Goal: Task Accomplishment & Management: Manage account settings

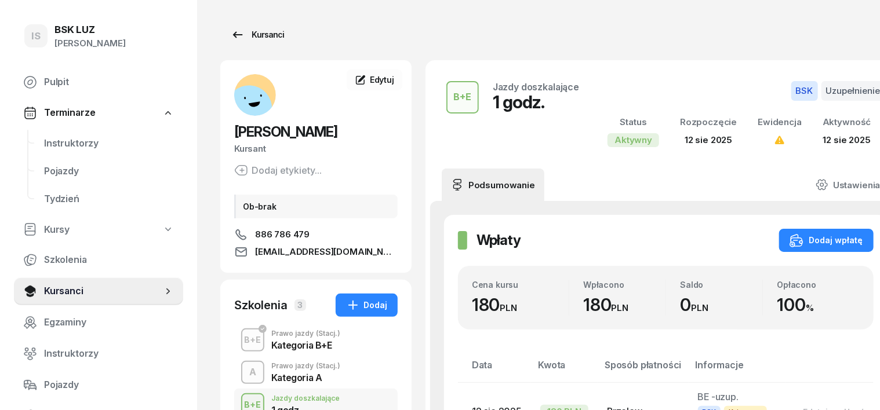
click at [251, 34] on div "Kursanci" at bounding box center [257, 35] width 53 height 14
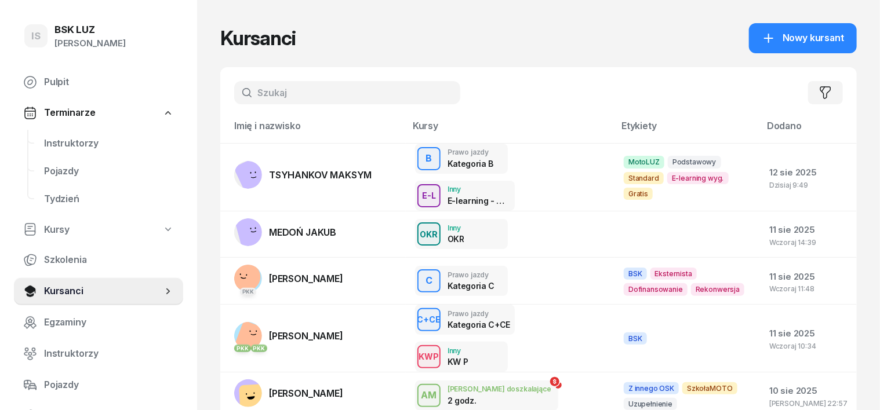
click at [237, 96] on input "text" at bounding box center [347, 92] width 226 height 23
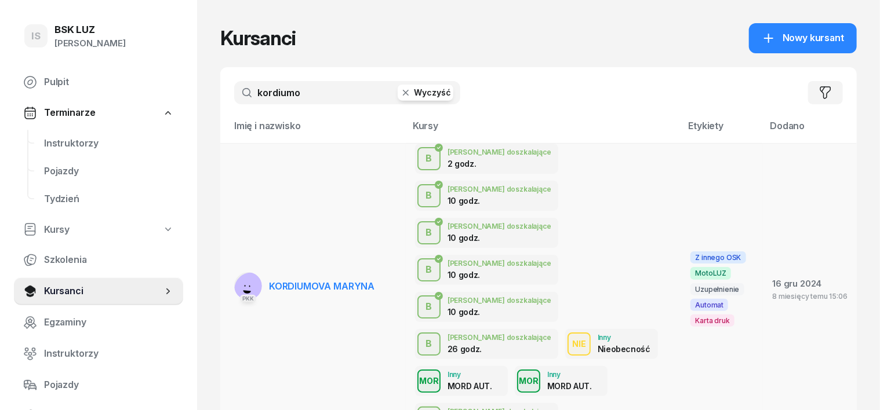
type input "kordiumo"
click at [228, 266] on rect at bounding box center [251, 289] width 46 height 46
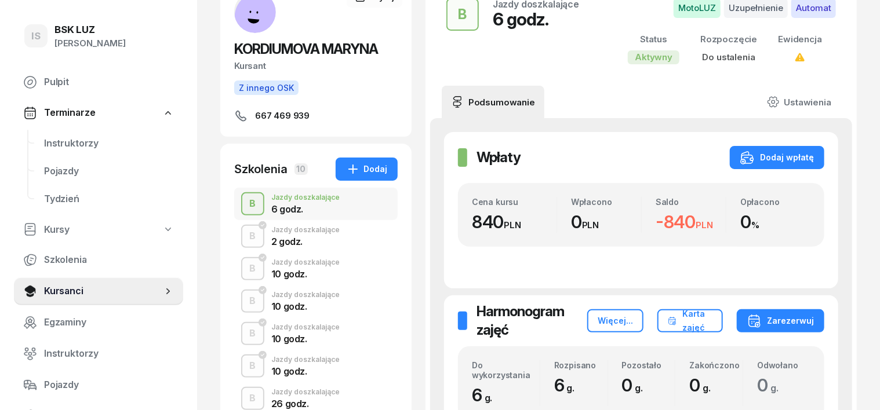
scroll to position [72, 0]
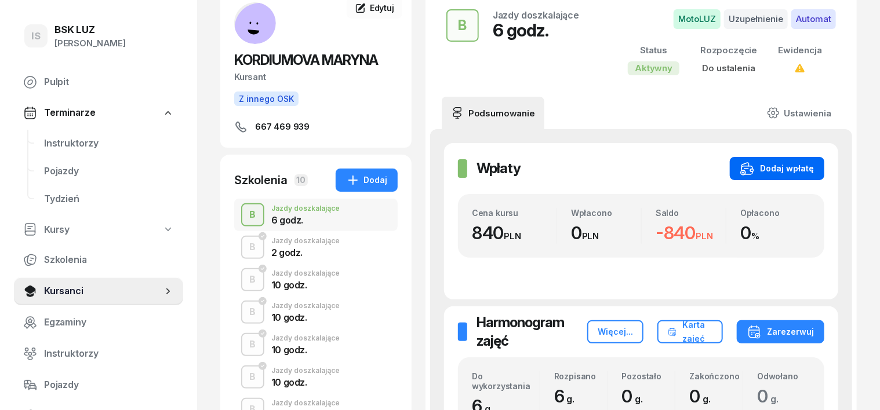
click at [814, 166] on div "Dodaj wpłatę" at bounding box center [777, 169] width 74 height 14
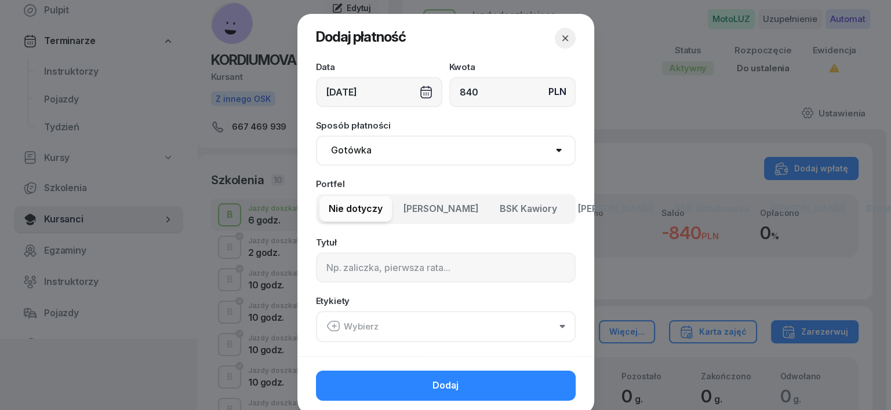
type input "840"
click at [352, 155] on select "Gotówka Karta Przelew Płatności online BLIK" at bounding box center [446, 151] width 260 height 30
select select "transfer"
click at [316, 136] on select "Gotówka Karta Przelew Płatności online BLIK" at bounding box center [446, 151] width 260 height 30
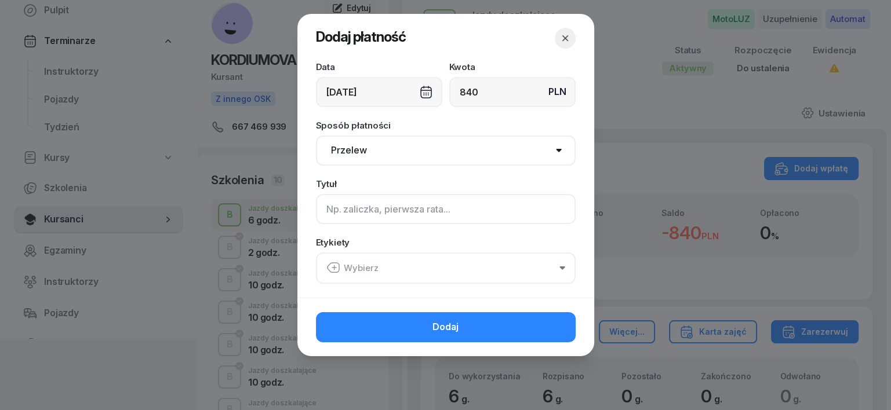
click at [331, 214] on input at bounding box center [446, 209] width 260 height 30
type input "b"
type input "B"
click at [330, 264] on icon "button" at bounding box center [333, 268] width 14 height 14
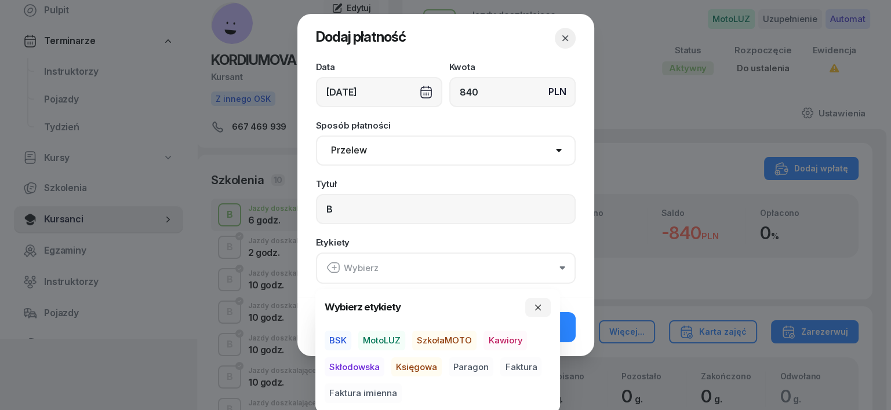
drag, startPoint x: 390, startPoint y: 336, endPoint x: 380, endPoint y: 348, distance: 15.3
click at [389, 339] on span "MotoLUZ" at bounding box center [381, 341] width 47 height 20
drag, startPoint x: 412, startPoint y: 364, endPoint x: 419, endPoint y: 364, distance: 7.5
click at [416, 364] on span "Księgowa" at bounding box center [416, 367] width 50 height 20
click at [455, 362] on span "Paragon" at bounding box center [471, 367] width 45 height 20
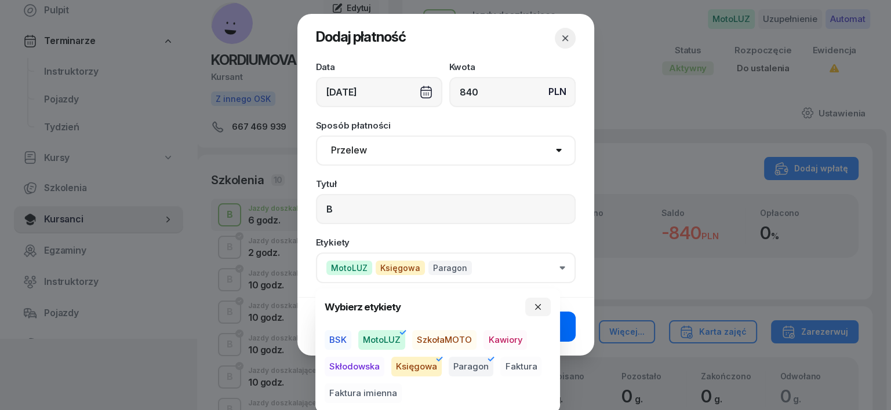
drag, startPoint x: 539, startPoint y: 304, endPoint x: 545, endPoint y: 323, distance: 20.2
click at [539, 304] on icon "button" at bounding box center [537, 307] width 9 height 9
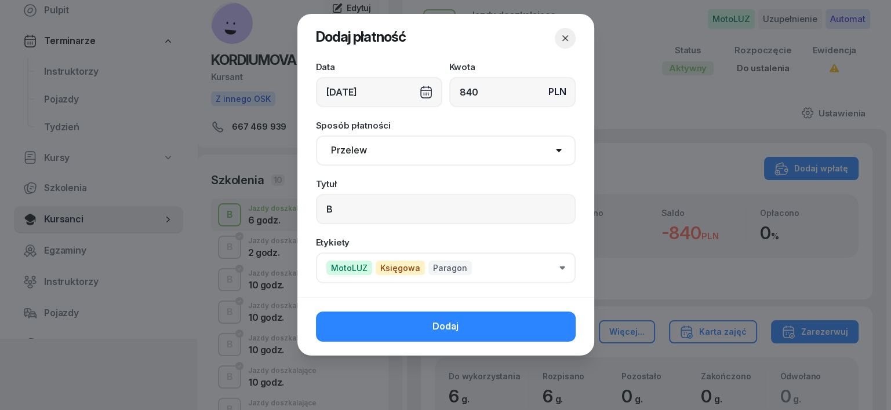
click at [551, 321] on button "Dodaj" at bounding box center [446, 327] width 260 height 30
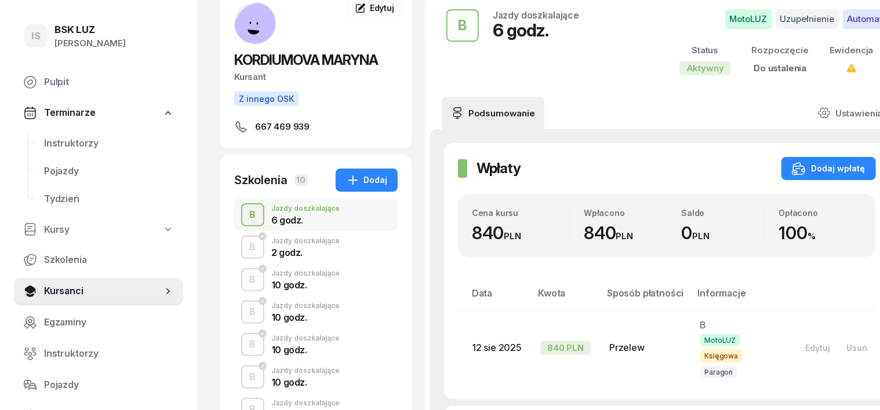
click at [245, 217] on div "B" at bounding box center [253, 215] width 16 height 20
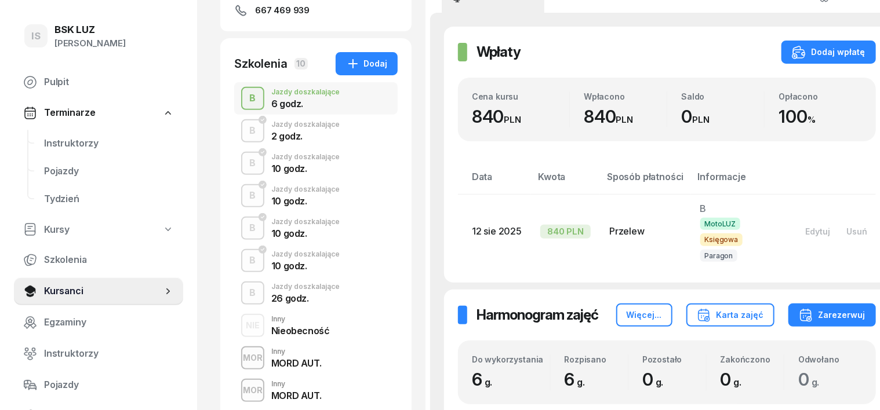
scroll to position [217, 0]
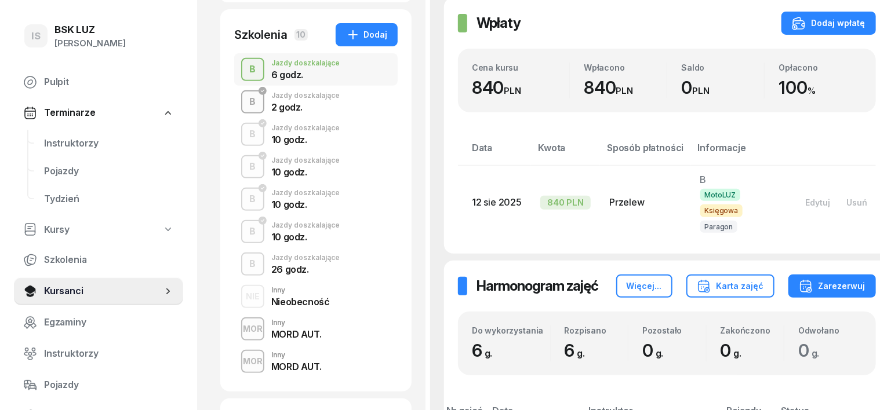
click at [245, 111] on div "B" at bounding box center [253, 102] width 16 height 20
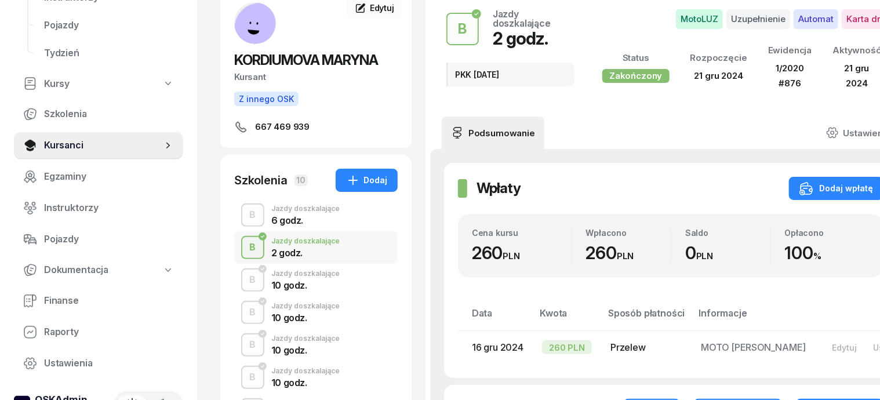
scroll to position [166, 0]
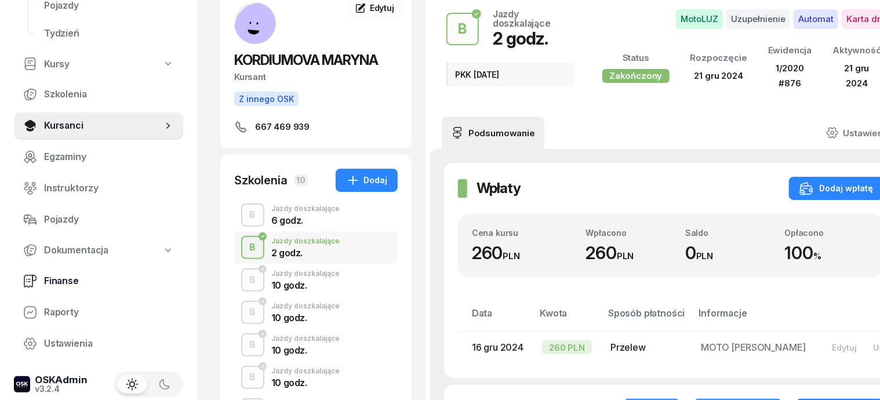
click at [60, 280] on span "Finanse" at bounding box center [109, 281] width 130 height 15
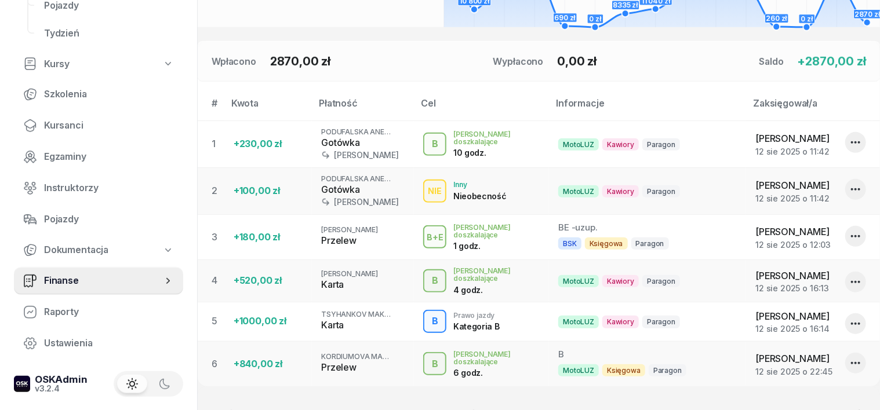
scroll to position [290, 0]
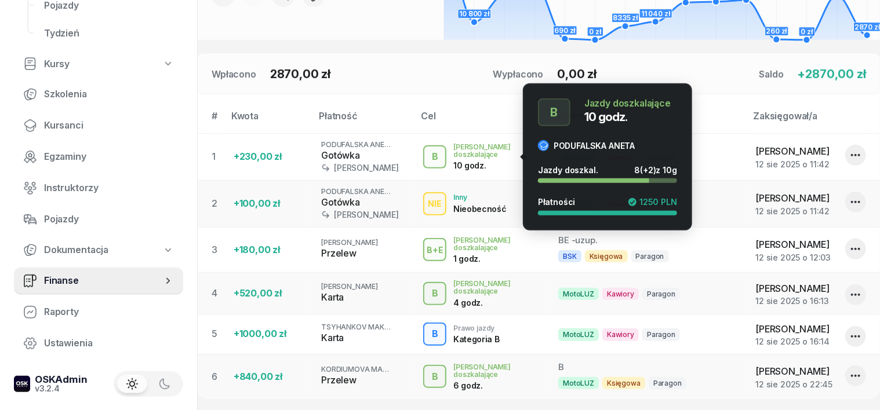
click at [438, 155] on div "B" at bounding box center [435, 157] width 16 height 20
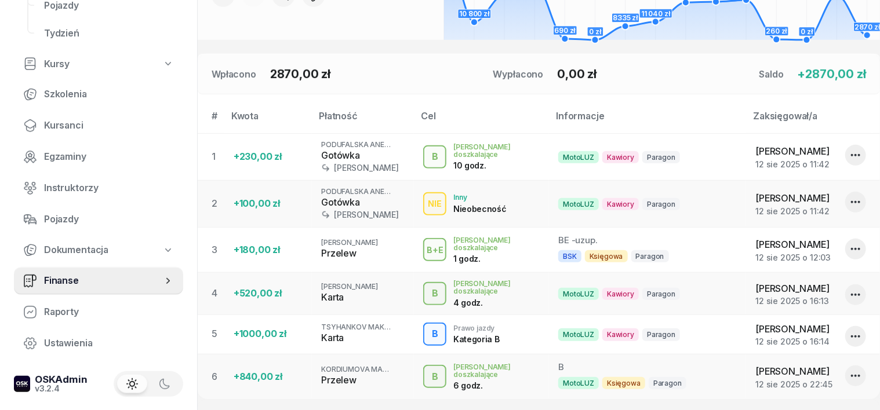
click at [438, 155] on div "B" at bounding box center [435, 157] width 16 height 20
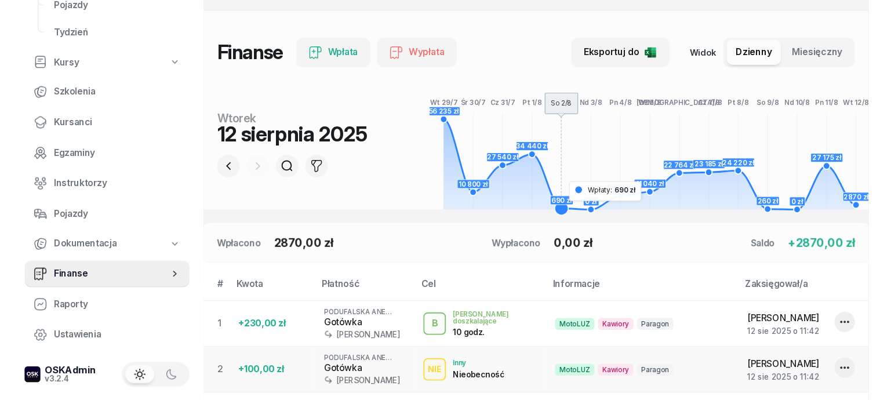
scroll to position [0, 0]
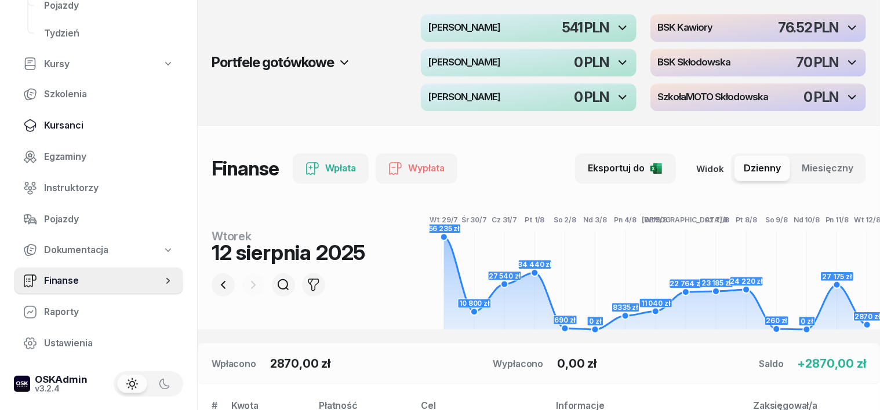
click at [72, 126] on span "Kursanci" at bounding box center [109, 125] width 130 height 15
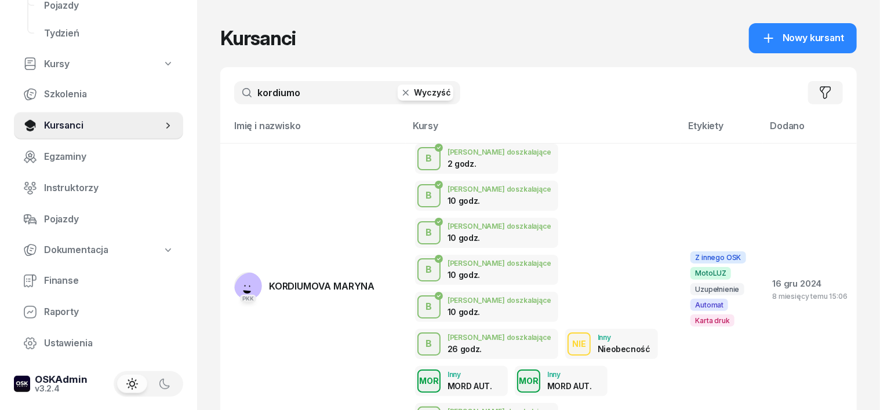
click at [400, 93] on icon "button" at bounding box center [406, 93] width 12 height 12
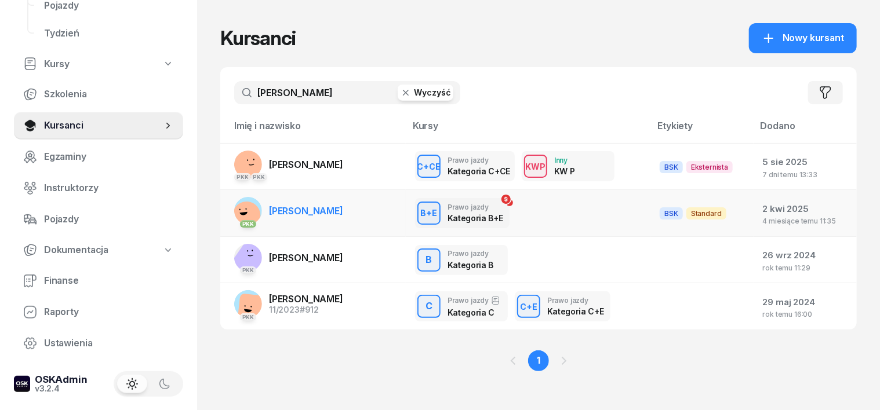
type input "[PERSON_NAME]"
click at [231, 208] on rect at bounding box center [246, 216] width 31 height 31
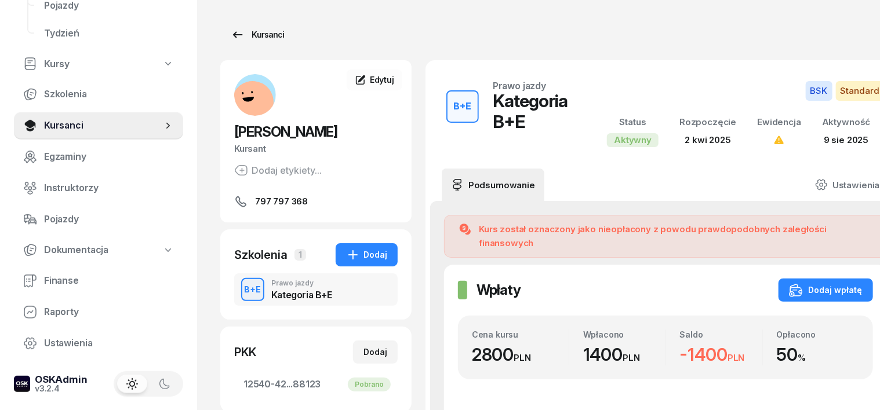
click at [239, 35] on div "Kursanci" at bounding box center [257, 35] width 53 height 14
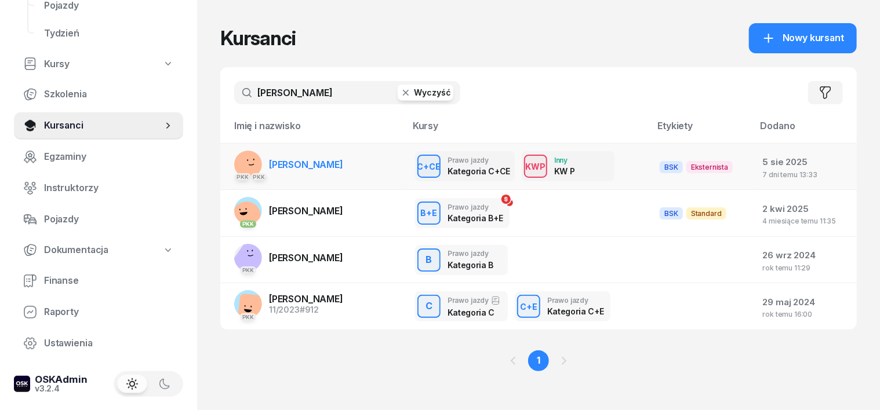
click at [227, 160] on rect at bounding box center [249, 164] width 45 height 45
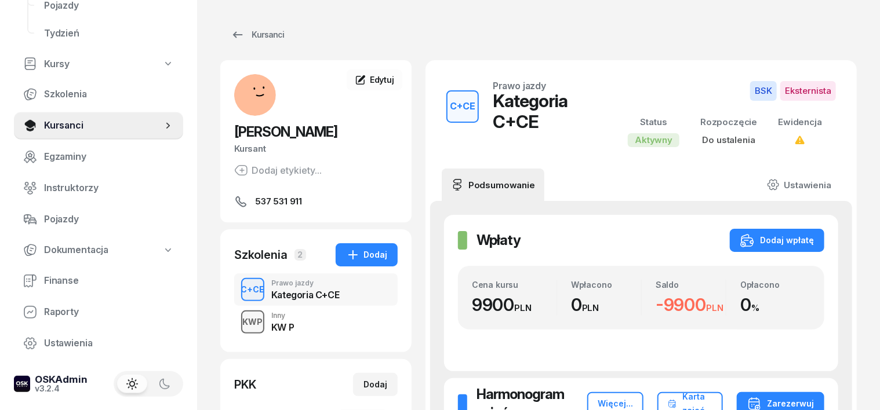
click at [238, 325] on div "KWP" at bounding box center [253, 322] width 30 height 14
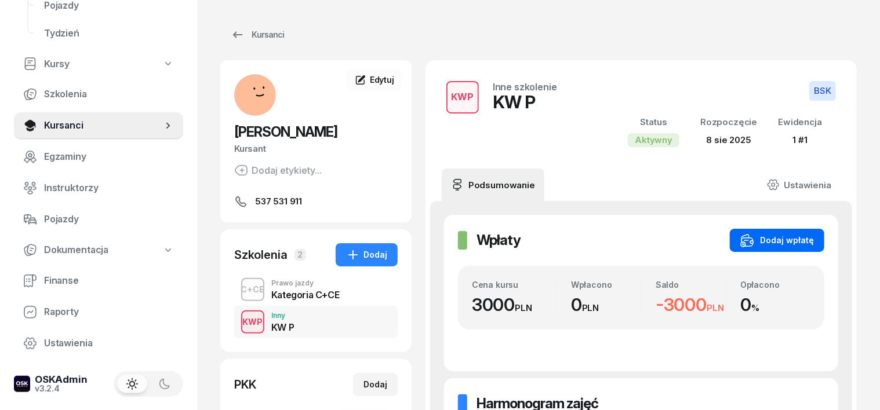
click at [814, 246] on div "Dodaj wpłatę" at bounding box center [777, 241] width 74 height 14
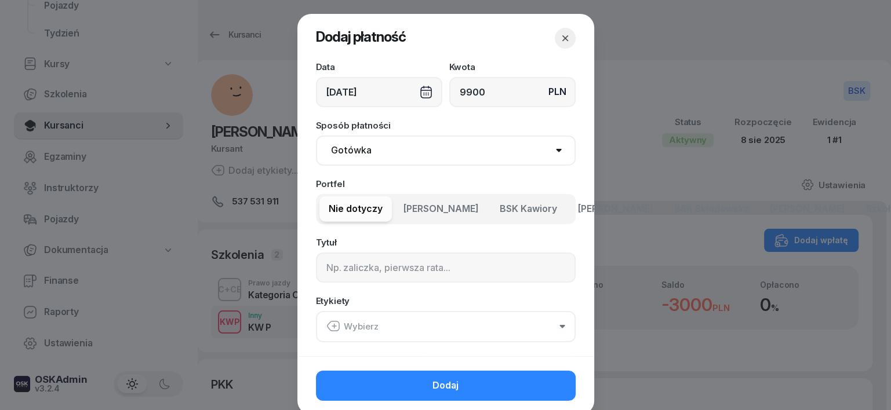
type input "9900"
click at [352, 147] on select "Gotówka Karta Przelew Płatności online BLIK" at bounding box center [446, 151] width 260 height 30
select select "transfer"
click at [316, 136] on select "Gotówka Karta Przelew Płatności online BLIK" at bounding box center [446, 151] width 260 height 30
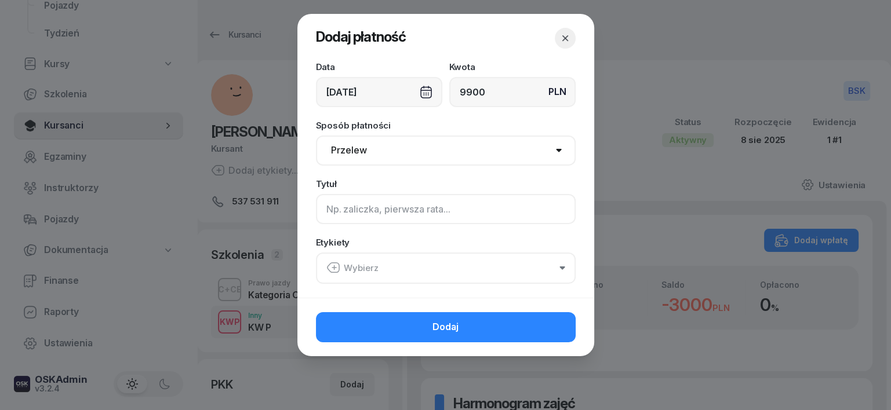
click at [329, 212] on input at bounding box center [446, 209] width 260 height 30
type input "CCE"
click at [568, 35] on icon "button" at bounding box center [565, 38] width 12 height 12
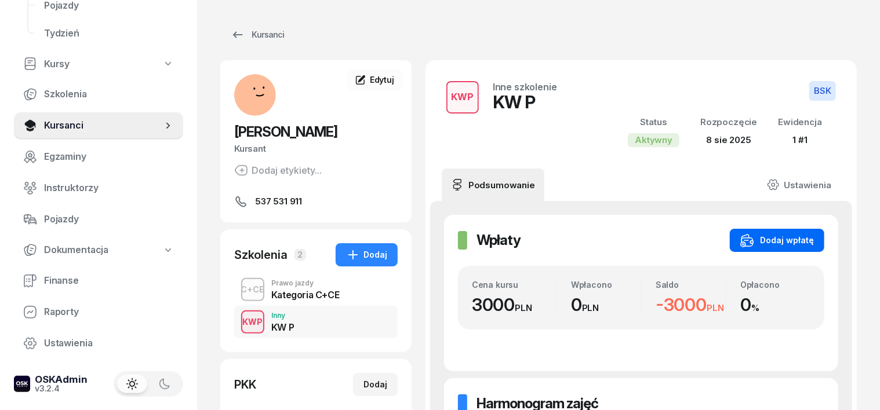
click at [814, 238] on div "Dodaj wpłatę" at bounding box center [777, 241] width 74 height 14
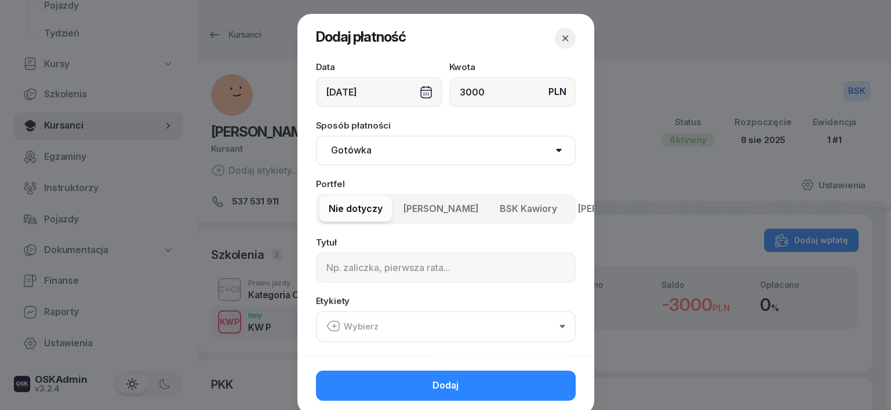
type input "3000"
click at [347, 151] on select "Gotówka Karta Przelew Płatności online BLIK" at bounding box center [446, 151] width 260 height 30
select select "transfer"
click at [316, 136] on select "Gotówka Karta Przelew Płatności online BLIK" at bounding box center [446, 151] width 260 height 30
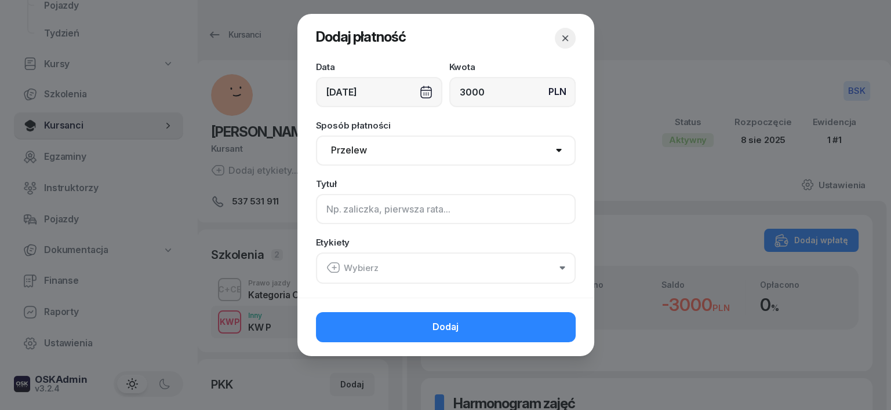
click at [329, 206] on input at bounding box center [446, 209] width 260 height 30
type input "KW P - F/4/08/2025"
click at [336, 269] on icon "button" at bounding box center [333, 268] width 14 height 14
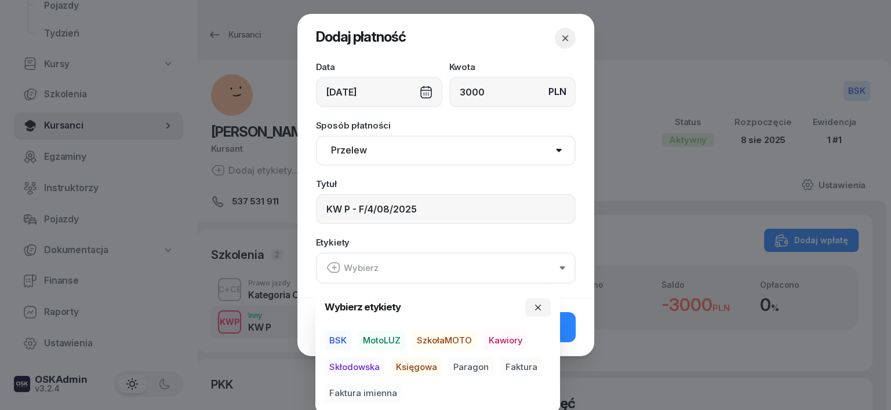
drag, startPoint x: 335, startPoint y: 341, endPoint x: 376, endPoint y: 370, distance: 50.3
click at [343, 350] on div "BSK MotoLUZ SzkołaMOTO Kawiory Skłodowska Księgowa Paragon Faktura Faktura imie…" at bounding box center [438, 367] width 226 height 72
click at [422, 365] on span "Księgowa" at bounding box center [416, 368] width 50 height 20
drag, startPoint x: 522, startPoint y: 368, endPoint x: 547, endPoint y: 347, distance: 32.6
click at [523, 369] on span "Faktura" at bounding box center [520, 367] width 41 height 20
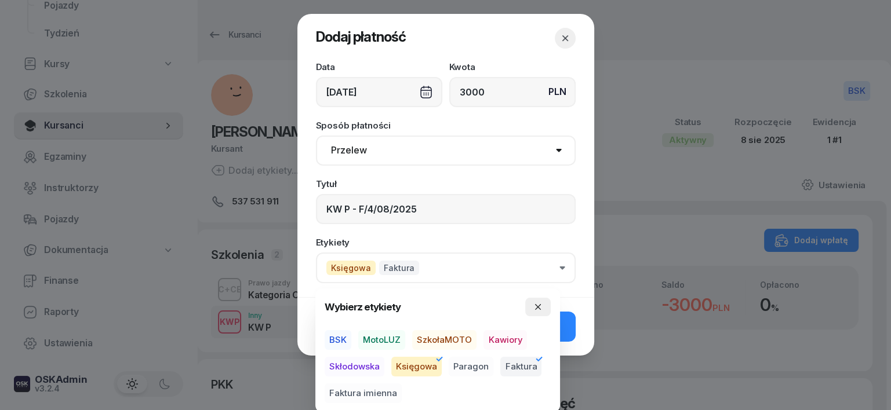
click at [539, 306] on icon "button" at bounding box center [538, 307] width 6 height 6
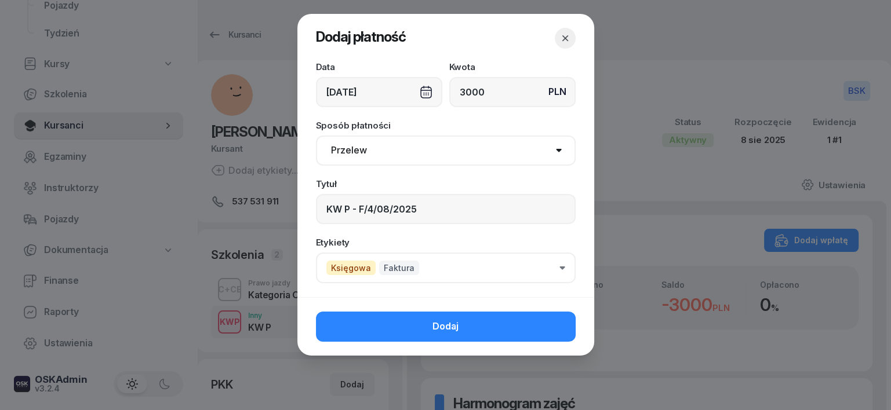
click at [576, 329] on div "Dodaj" at bounding box center [445, 326] width 297 height 59
click at [562, 264] on button "Księgowa Faktura" at bounding box center [446, 268] width 260 height 31
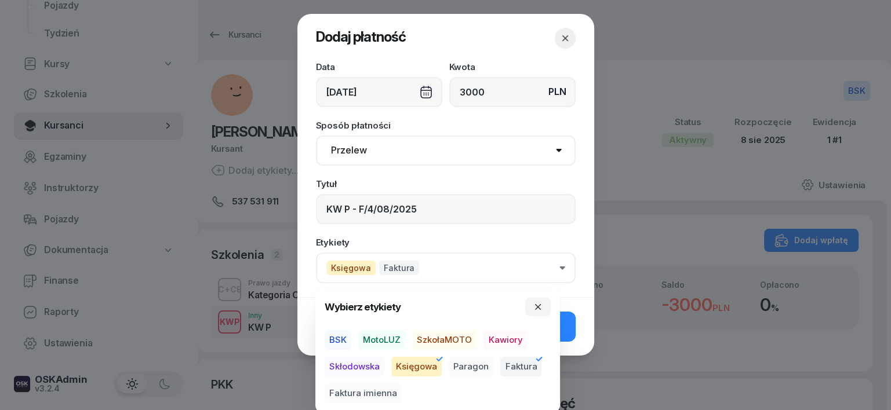
click at [340, 339] on span "BSK" at bounding box center [338, 340] width 27 height 20
click at [536, 308] on icon "button" at bounding box center [537, 307] width 9 height 9
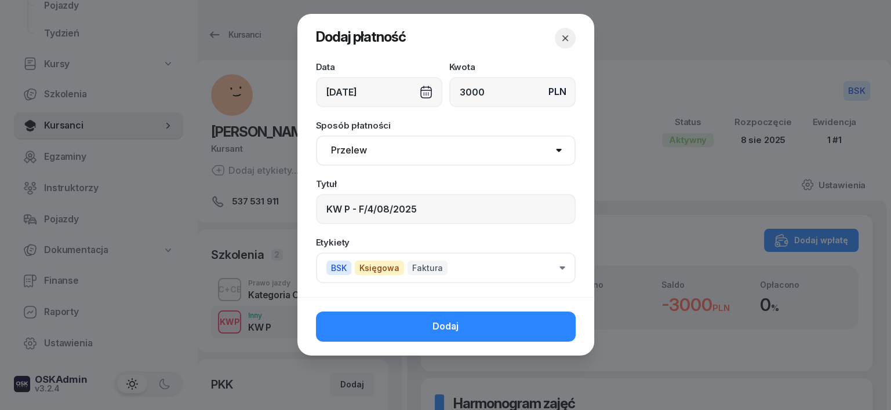
click at [536, 327] on button "Dodaj" at bounding box center [446, 327] width 260 height 30
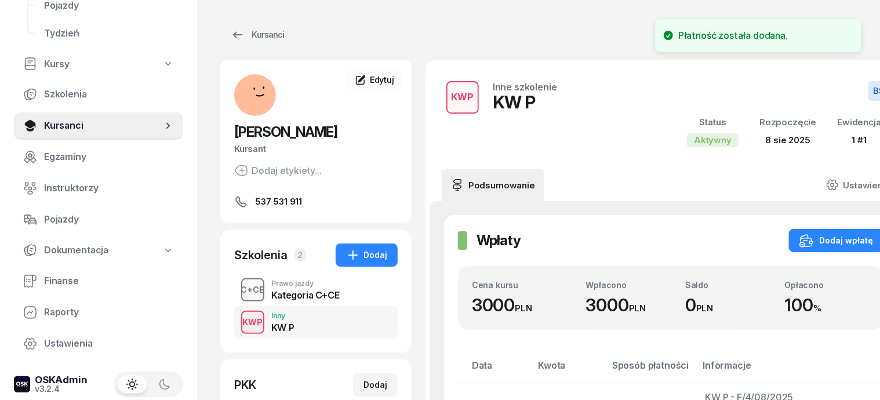
click at [237, 292] on div "C+CE" at bounding box center [253, 289] width 33 height 14
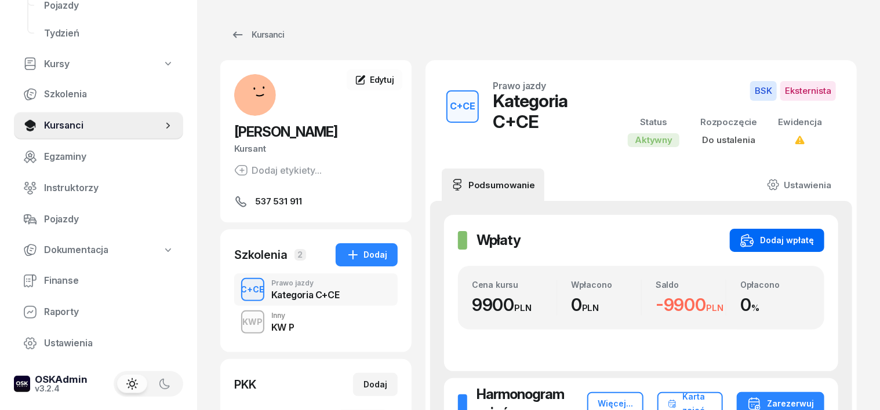
click at [791, 246] on div "Dodaj wpłatę" at bounding box center [777, 241] width 74 height 14
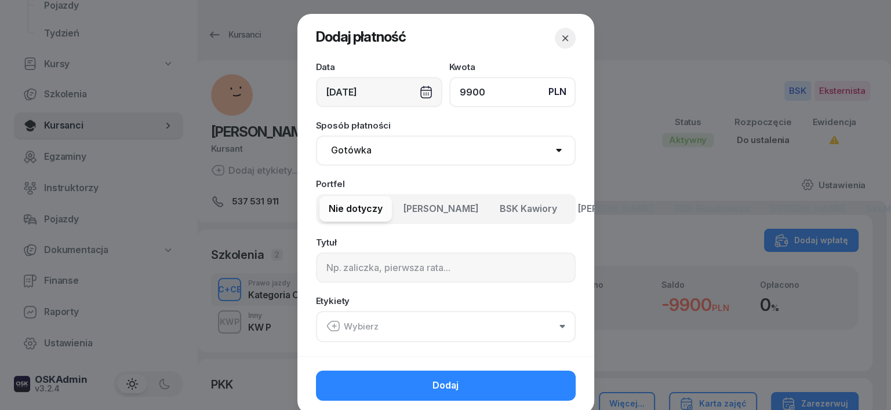
type input "9900"
click at [352, 153] on select "Gotówka Karta Przelew Płatności online BLIK" at bounding box center [446, 151] width 260 height 30
select select "transfer"
click at [316, 136] on select "Gotówka Karta Przelew Płatności online BLIK" at bounding box center [446, 151] width 260 height 30
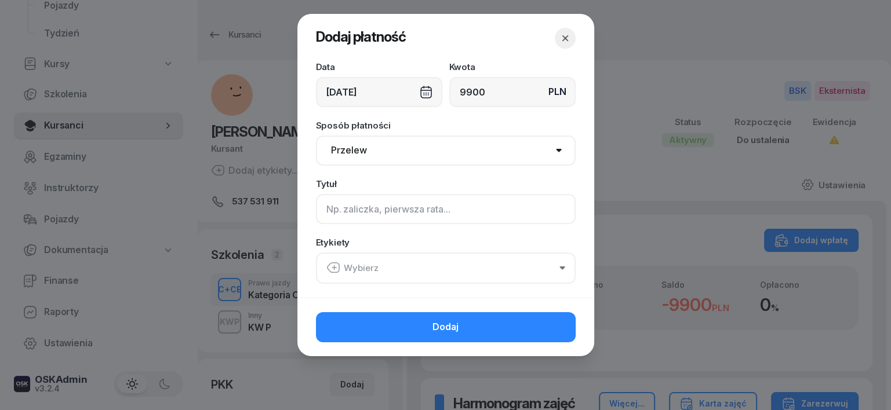
click at [327, 213] on input at bounding box center [446, 209] width 260 height 30
type input "CCE - F/4/08/2025"
click at [329, 267] on icon "button" at bounding box center [333, 268] width 14 height 14
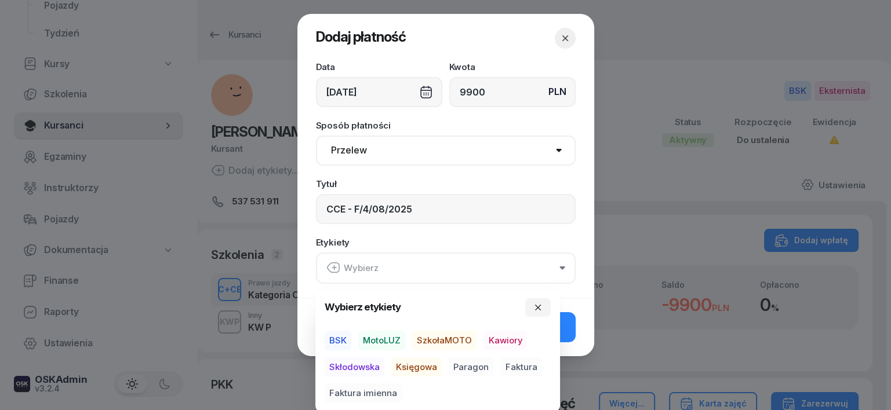
click at [336, 335] on span "BSK" at bounding box center [338, 341] width 27 height 20
drag, startPoint x: 413, startPoint y: 369, endPoint x: 445, endPoint y: 365, distance: 32.7
click at [413, 369] on span "Księgowa" at bounding box center [416, 367] width 50 height 20
click at [523, 363] on span "Faktura" at bounding box center [520, 367] width 41 height 20
click at [540, 304] on icon "button" at bounding box center [537, 307] width 9 height 9
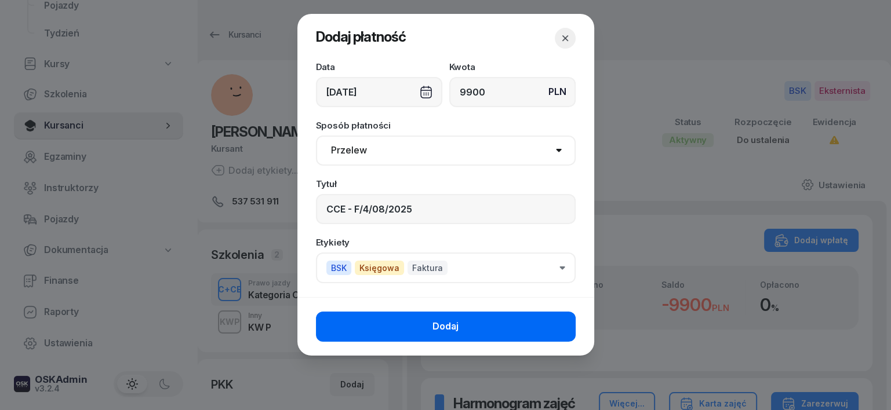
click at [531, 327] on button "Dodaj" at bounding box center [446, 327] width 260 height 30
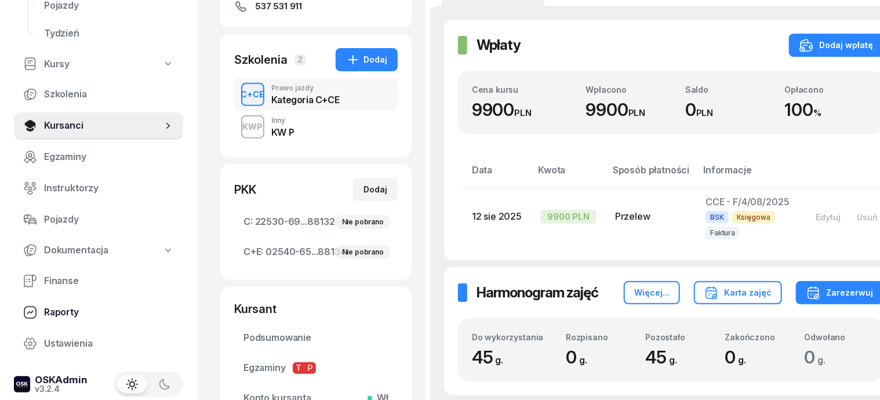
scroll to position [217, 0]
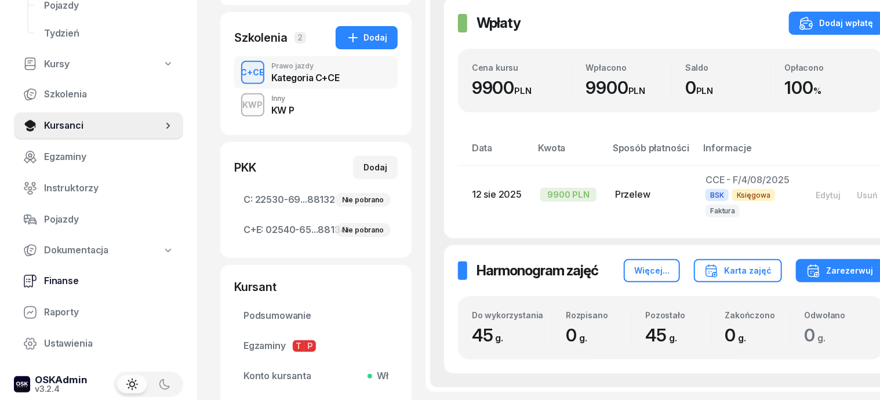
click at [65, 286] on span "Finanse" at bounding box center [109, 281] width 130 height 15
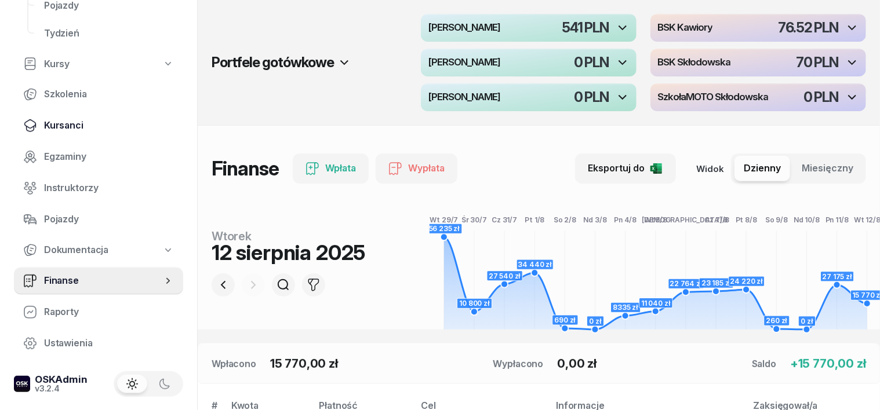
click at [61, 123] on span "Kursanci" at bounding box center [109, 125] width 130 height 15
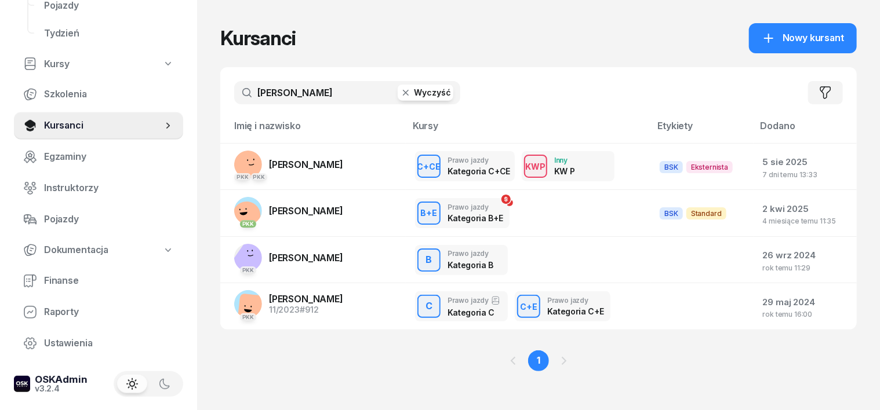
click at [400, 94] on icon "button" at bounding box center [406, 93] width 12 height 12
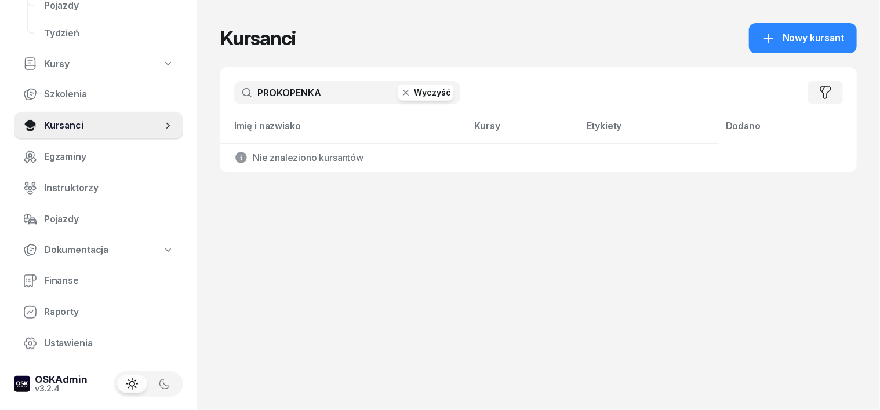
click at [265, 92] on input "PROKOPENKA" at bounding box center [347, 92] width 226 height 23
type input "PROKAPENKA"
click at [400, 95] on icon "button" at bounding box center [406, 93] width 12 height 12
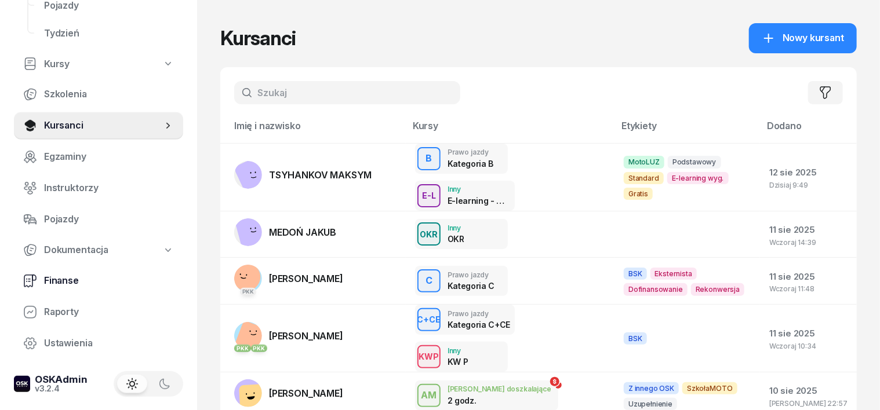
click at [57, 285] on span "Finanse" at bounding box center [109, 281] width 130 height 15
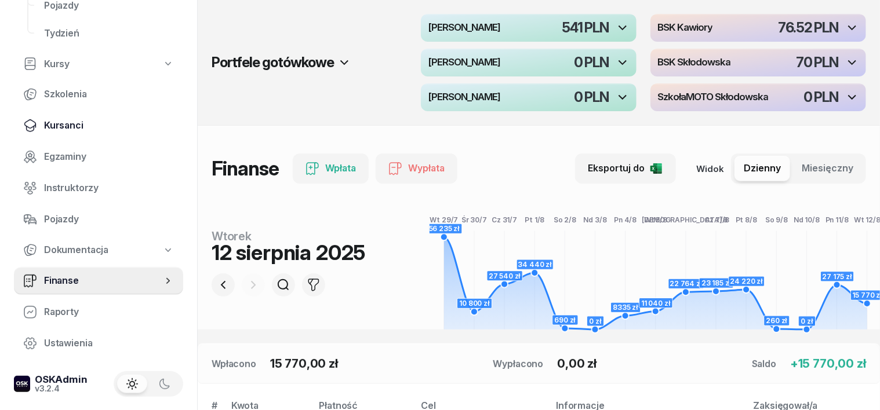
click at [71, 124] on span "Kursanci" at bounding box center [109, 125] width 130 height 15
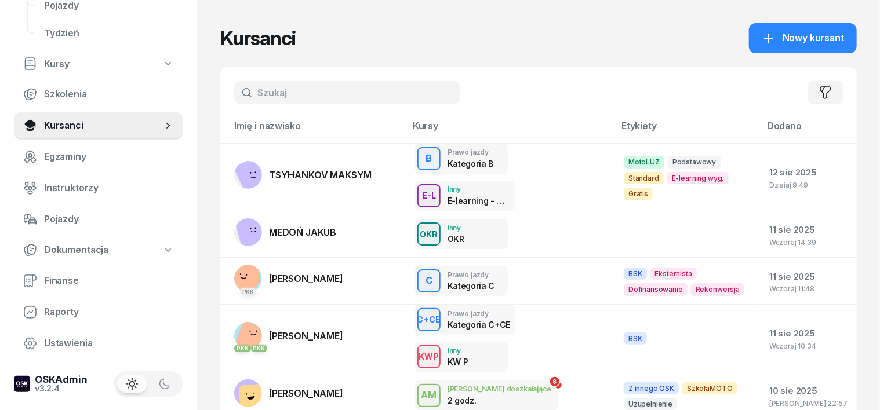
click at [264, 96] on input "text" at bounding box center [347, 92] width 226 height 23
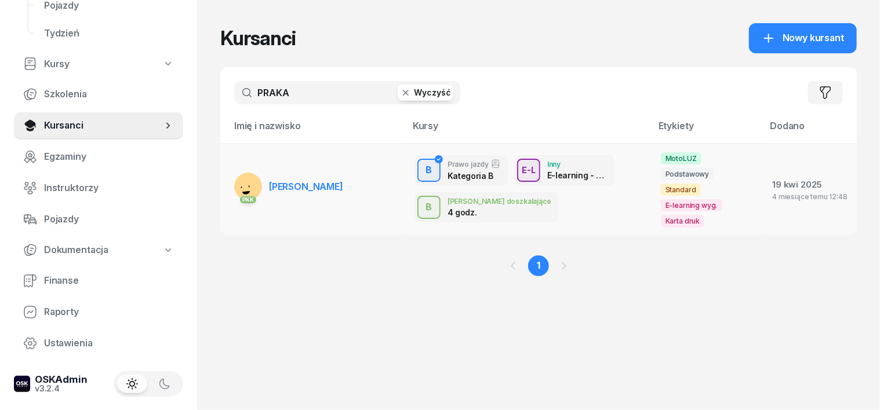
type input "PRAKA"
click at [230, 176] on rect at bounding box center [246, 188] width 47 height 47
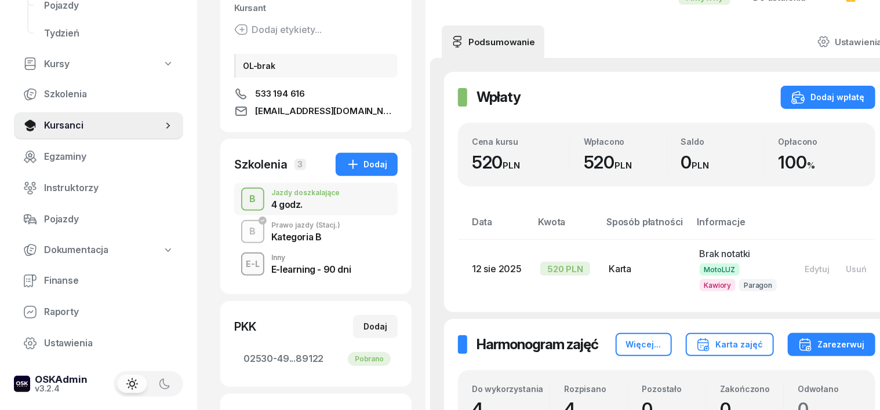
scroll to position [72, 0]
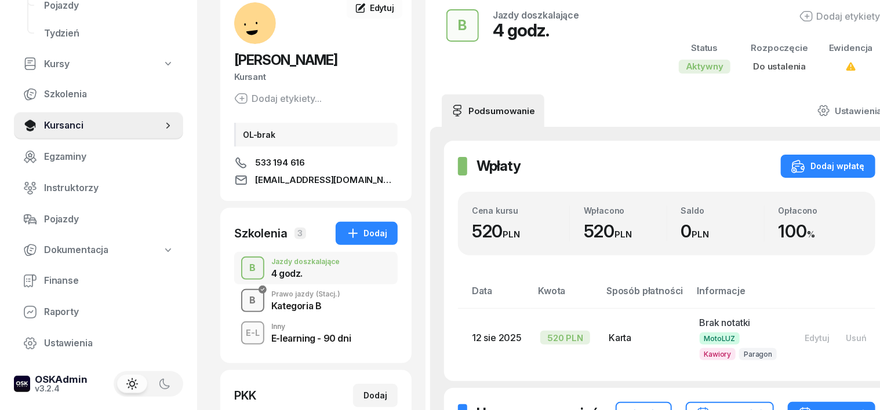
click at [245, 299] on div "B" at bounding box center [253, 301] width 16 height 20
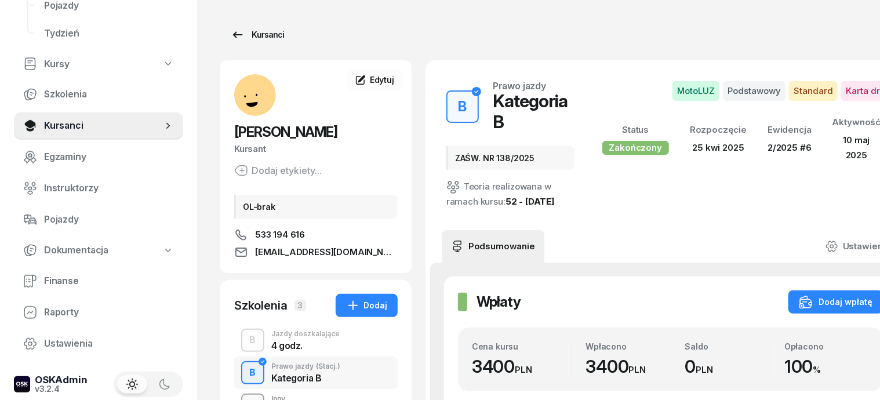
click at [250, 36] on div "Kursanci" at bounding box center [257, 35] width 53 height 14
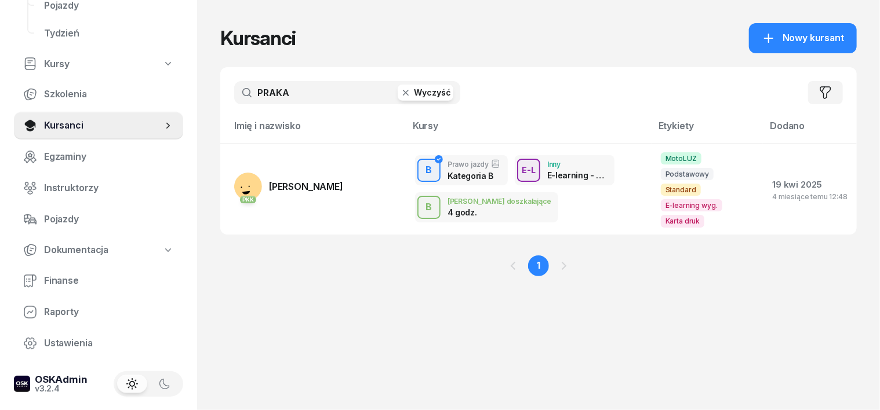
click at [403, 92] on icon "button" at bounding box center [406, 93] width 6 height 6
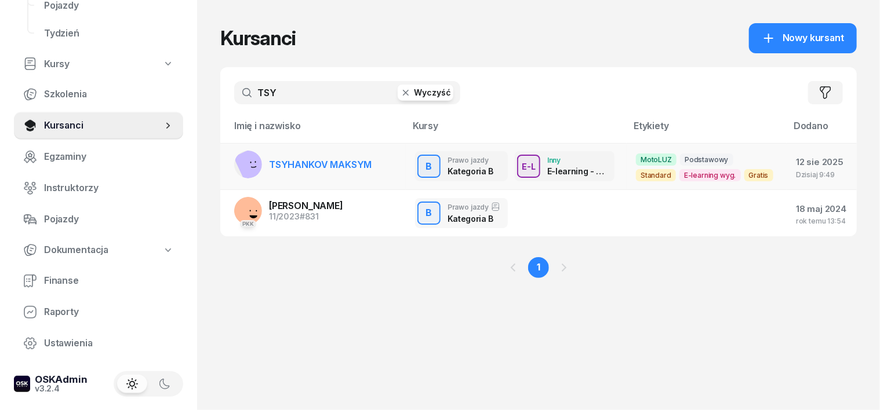
type input "TSY"
click at [234, 162] on rect at bounding box center [256, 165] width 45 height 45
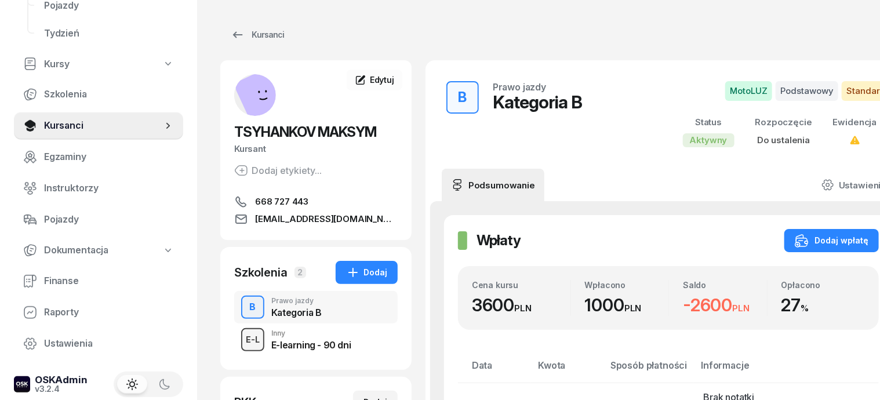
click at [241, 344] on div "E-L" at bounding box center [252, 339] width 23 height 14
